Goal: Check status: Check status

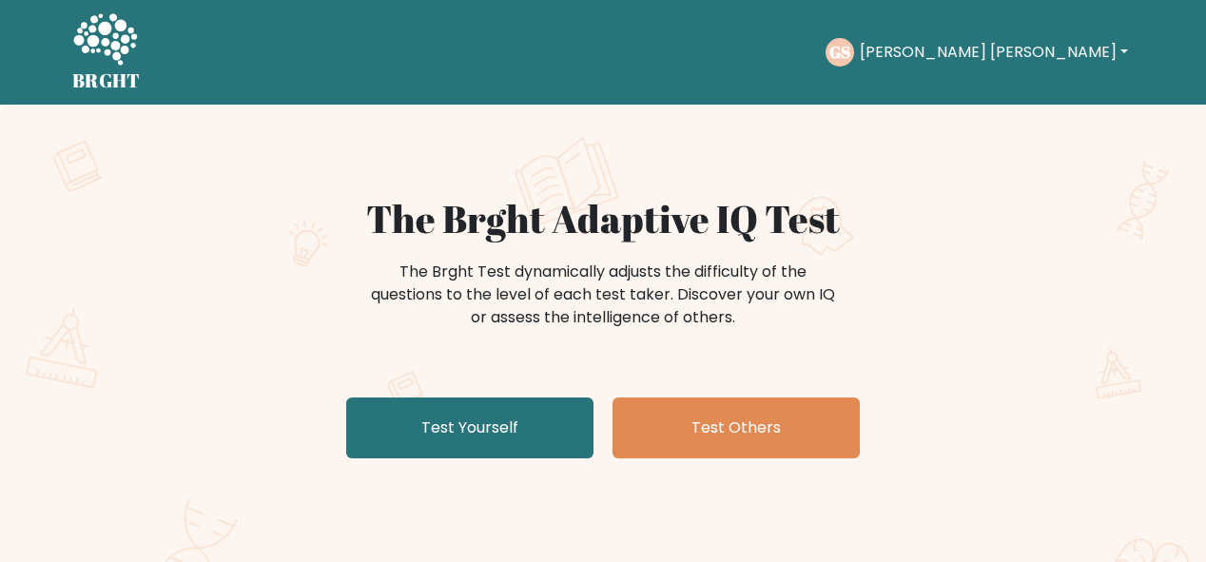
click at [992, 55] on button "[PERSON_NAME] [PERSON_NAME]" at bounding box center [994, 52] width 280 height 25
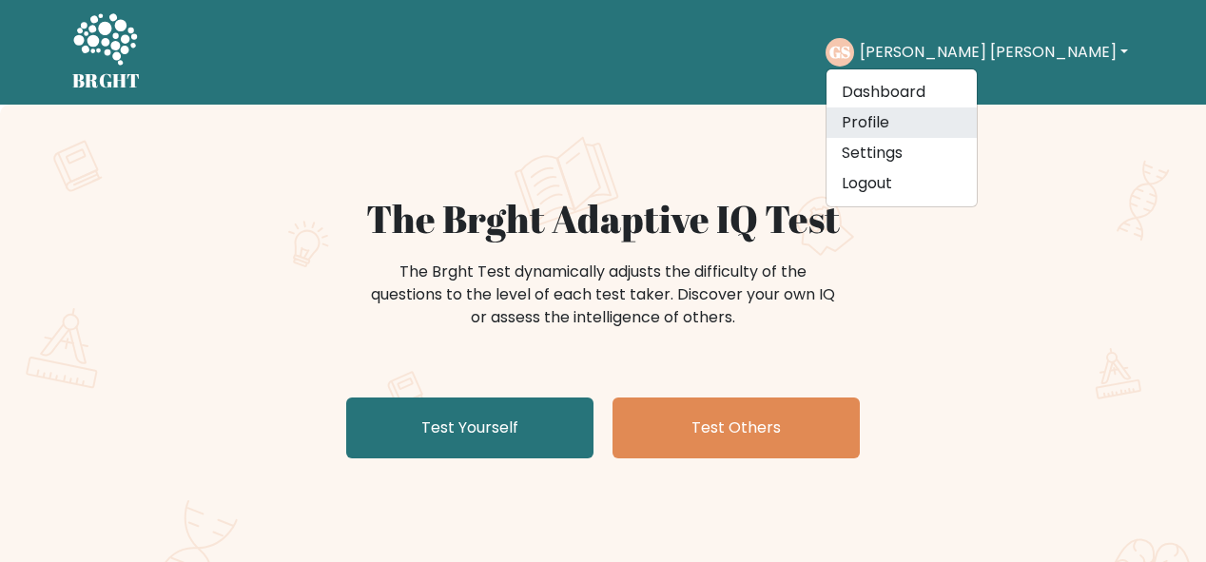
click at [977, 122] on link "Profile" at bounding box center [901, 122] width 150 height 30
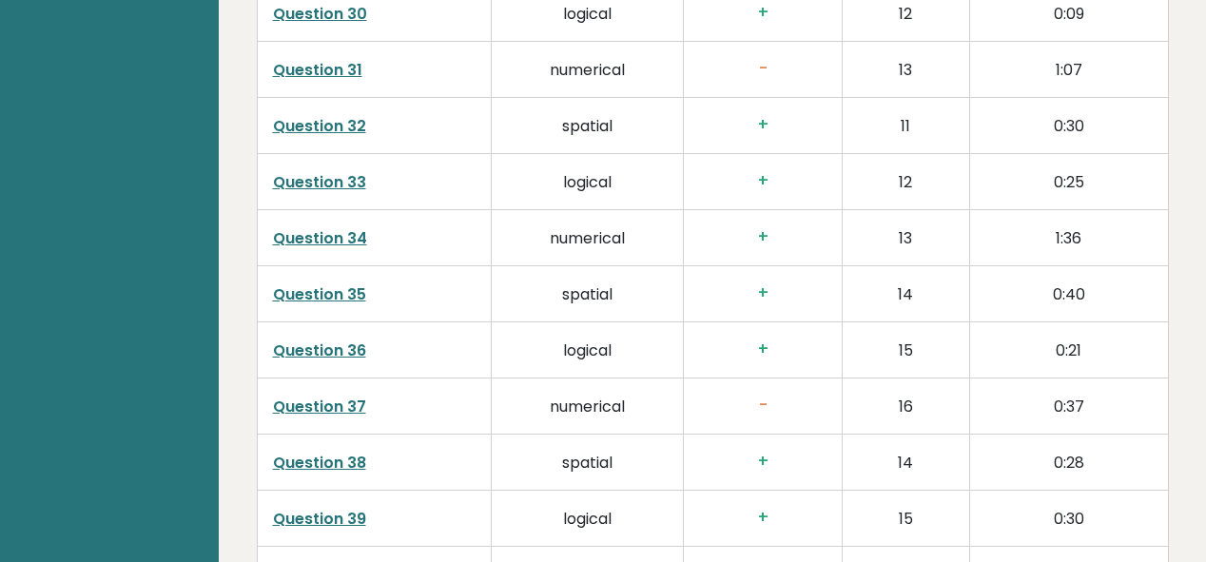
scroll to position [5173, 0]
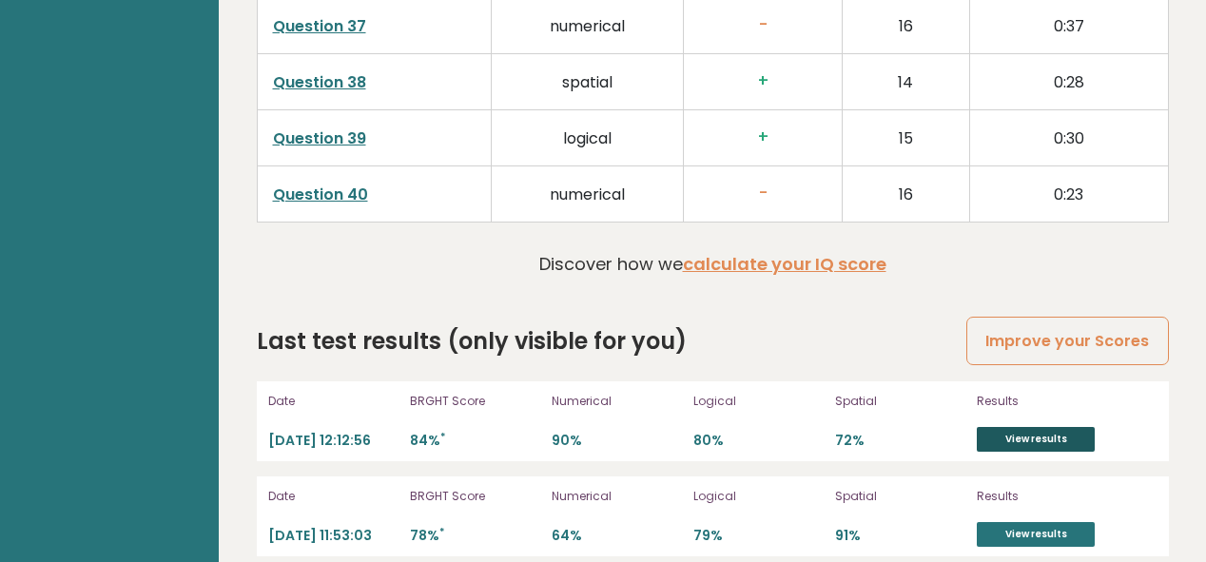
click at [999, 427] on link "View results" at bounding box center [1036, 439] width 118 height 25
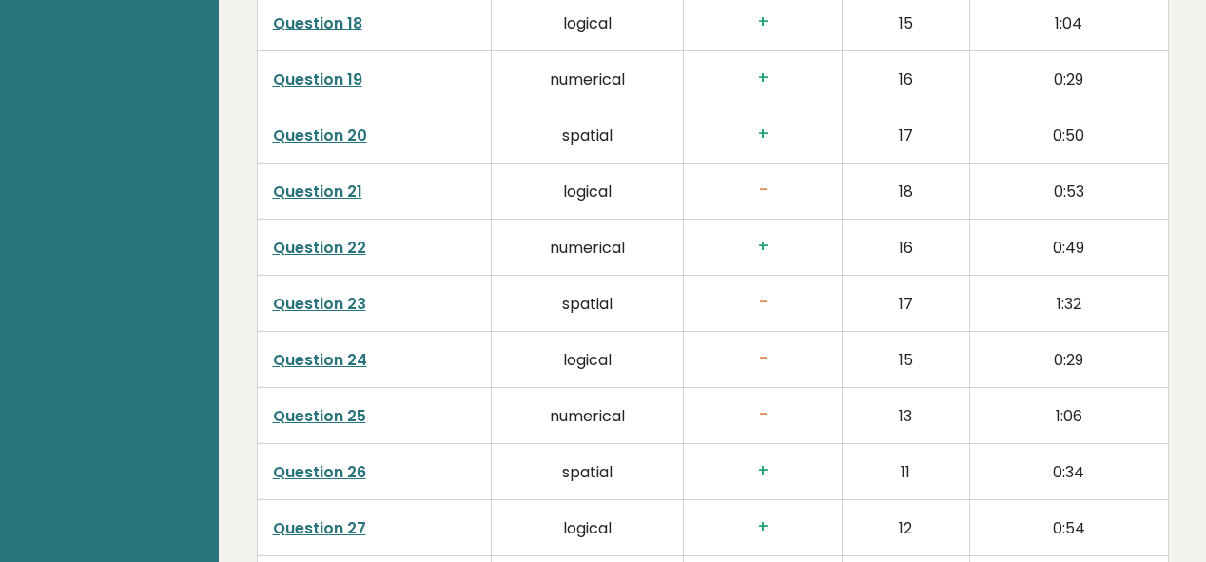
scroll to position [4108, 0]
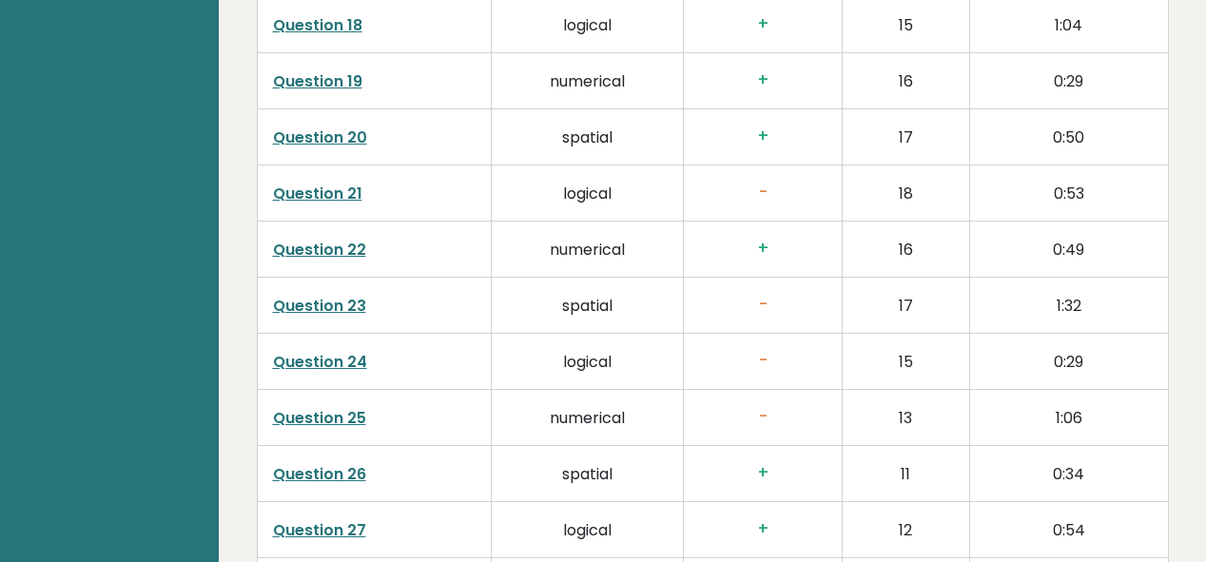
drag, startPoint x: 1205, startPoint y: 407, endPoint x: 1209, endPoint y: 233, distance: 174.1
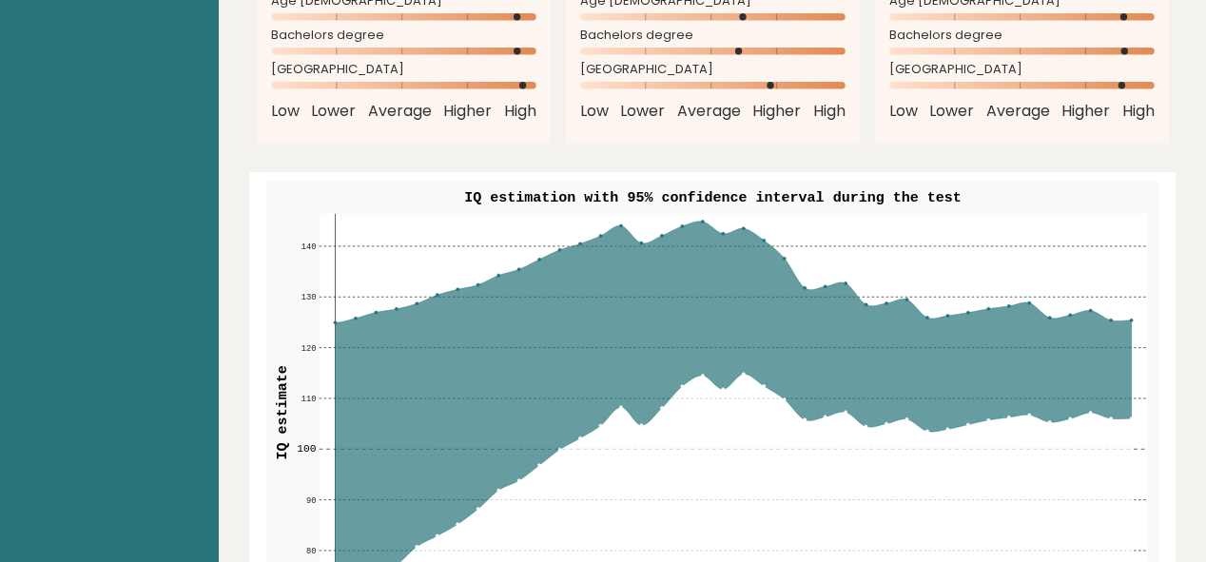
scroll to position [0, 0]
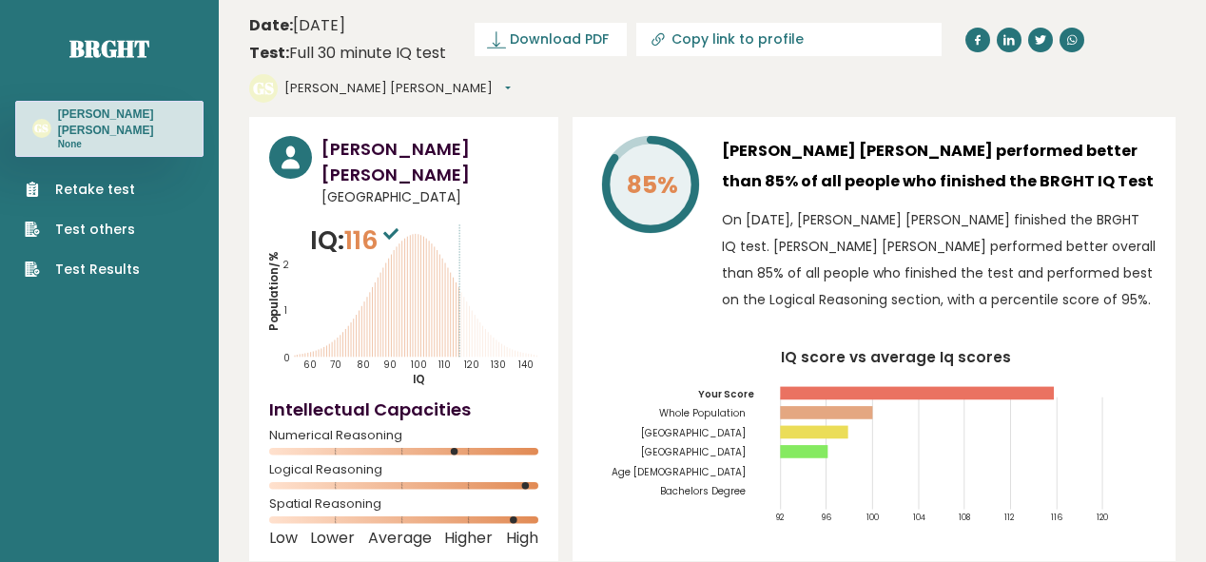
drag, startPoint x: 926, startPoint y: 184, endPoint x: 704, endPoint y: 289, distance: 245.9
click at [704, 289] on div "85% Gabrielle Franciska Solis performed better than 85% of all people who finis…" at bounding box center [873, 339] width 603 height 444
click at [660, 351] on icon "IQ score vs average Iq scores 92 96 100 104 108 112 116 120 Your Score Whole Po…" at bounding box center [873, 443] width 563 height 185
